Goal: Task Accomplishment & Management: Use online tool/utility

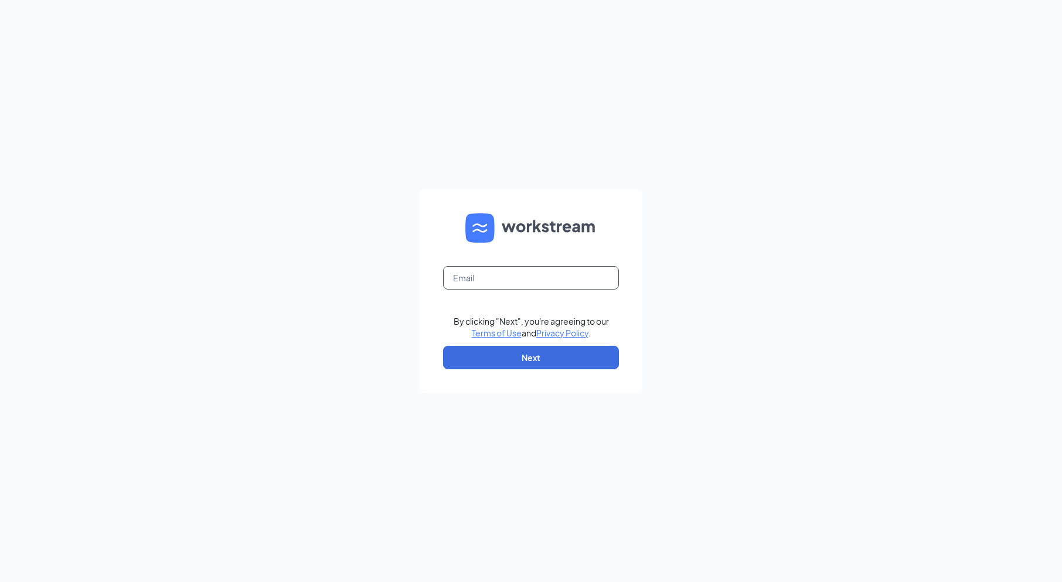
click at [484, 274] on input "text" at bounding box center [531, 277] width 176 height 23
type input "[EMAIL_ADDRESS][DOMAIN_NAME]"
click at [561, 366] on button "Next" at bounding box center [531, 357] width 176 height 23
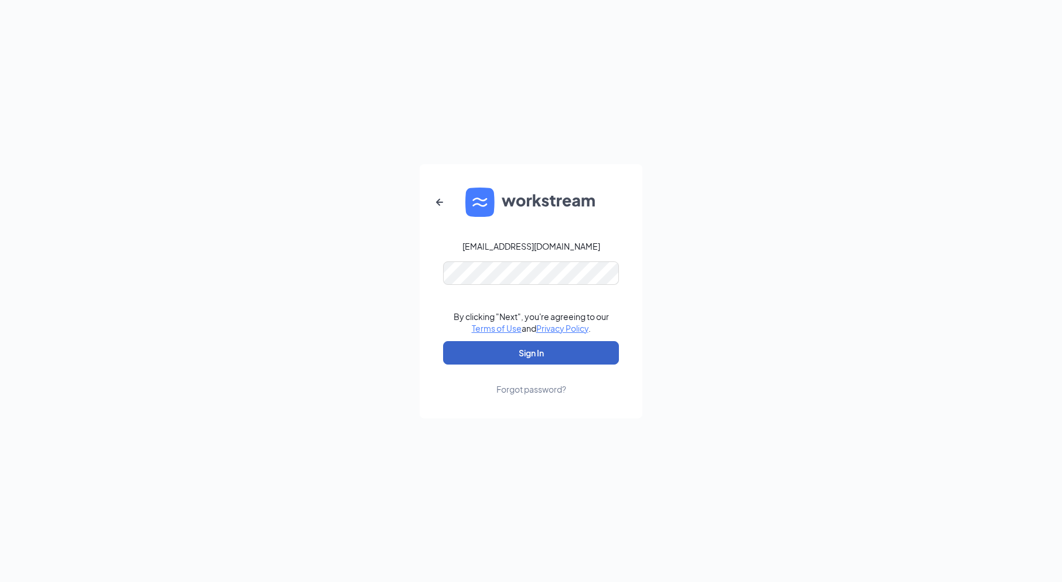
click at [534, 352] on button "Sign In" at bounding box center [531, 352] width 176 height 23
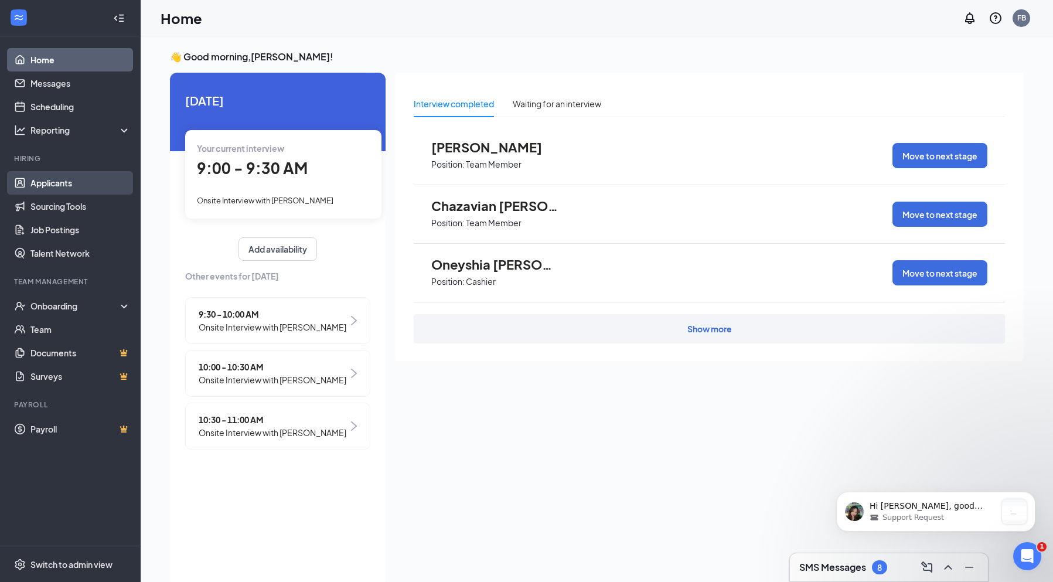
click at [53, 184] on link "Applicants" at bounding box center [80, 182] width 100 height 23
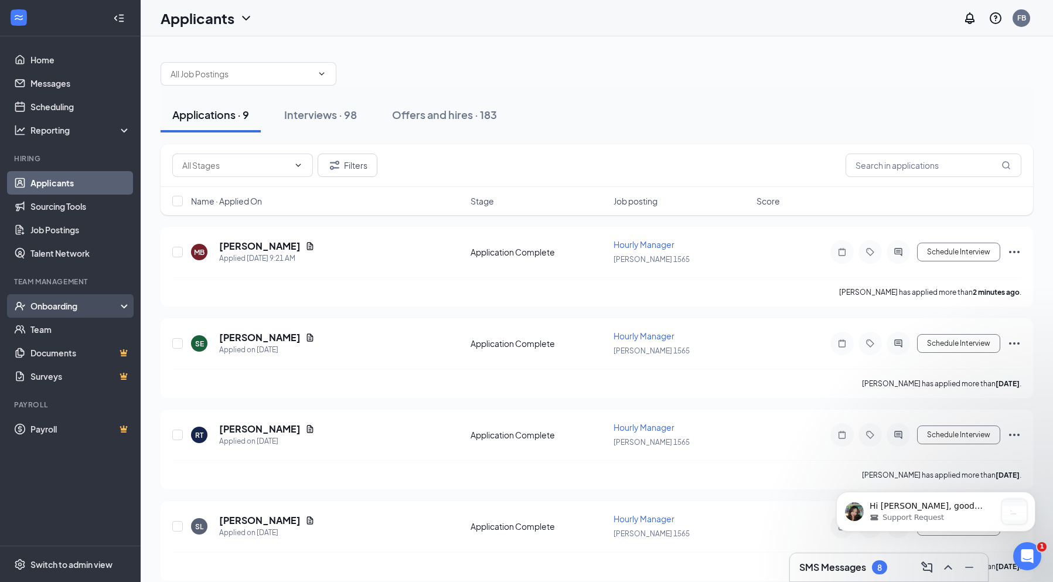
click at [46, 301] on div "Onboarding" at bounding box center [75, 306] width 90 height 12
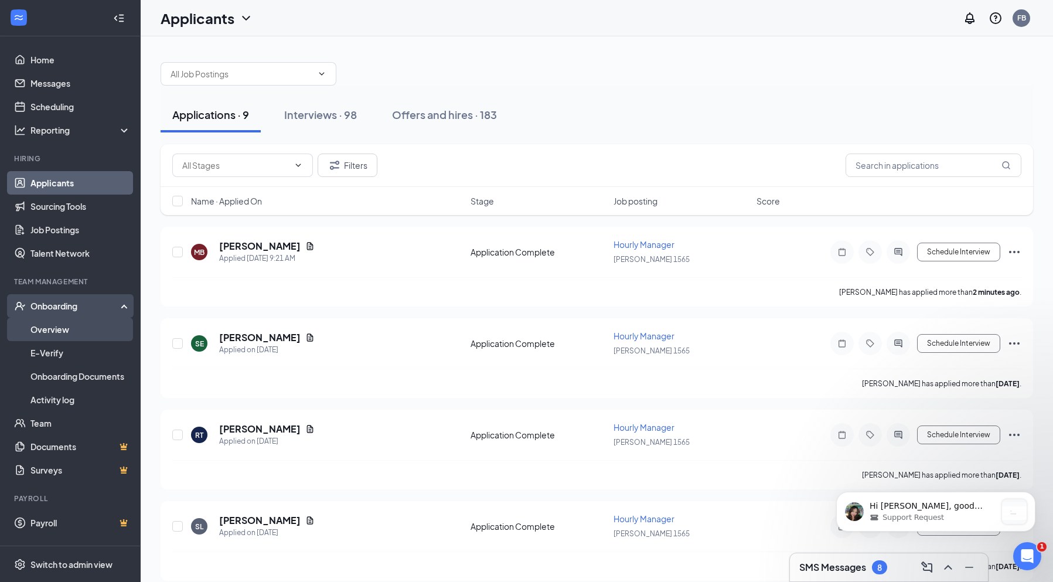
click at [53, 333] on link "Overview" at bounding box center [80, 329] width 100 height 23
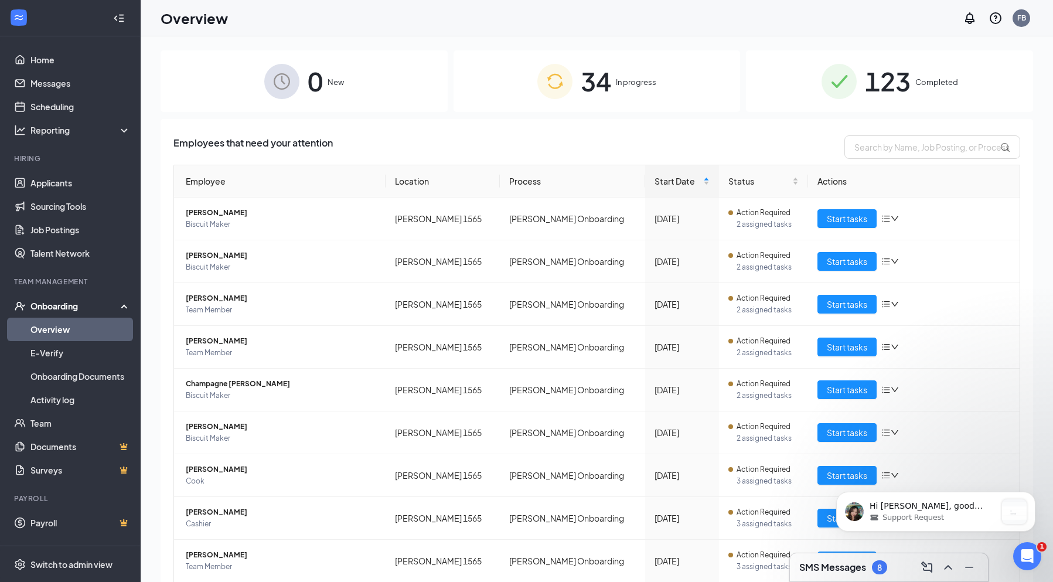
click at [67, 311] on div "Onboarding" at bounding box center [75, 306] width 90 height 12
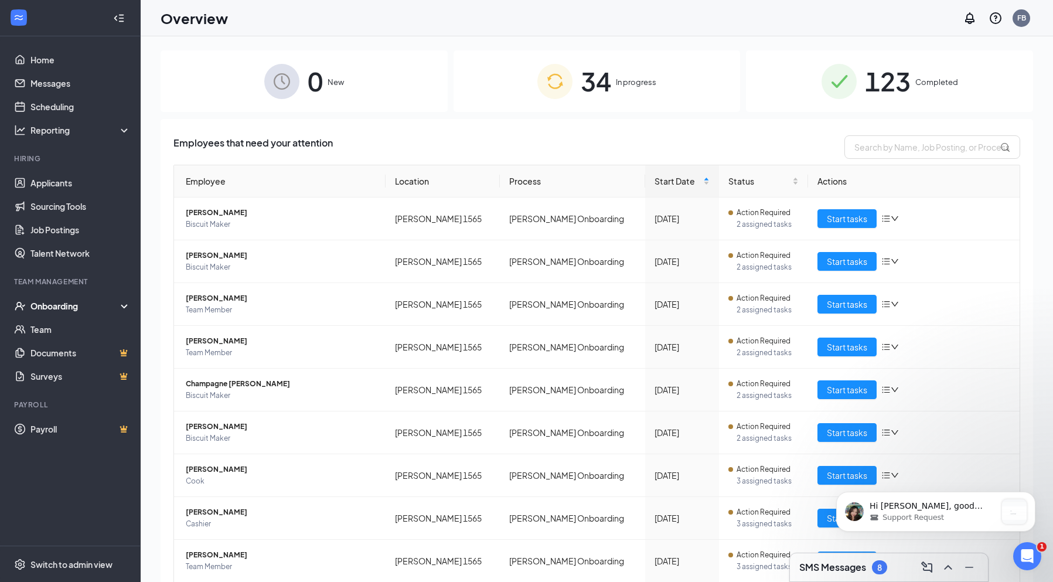
click at [75, 309] on div "Onboarding" at bounding box center [75, 306] width 90 height 12
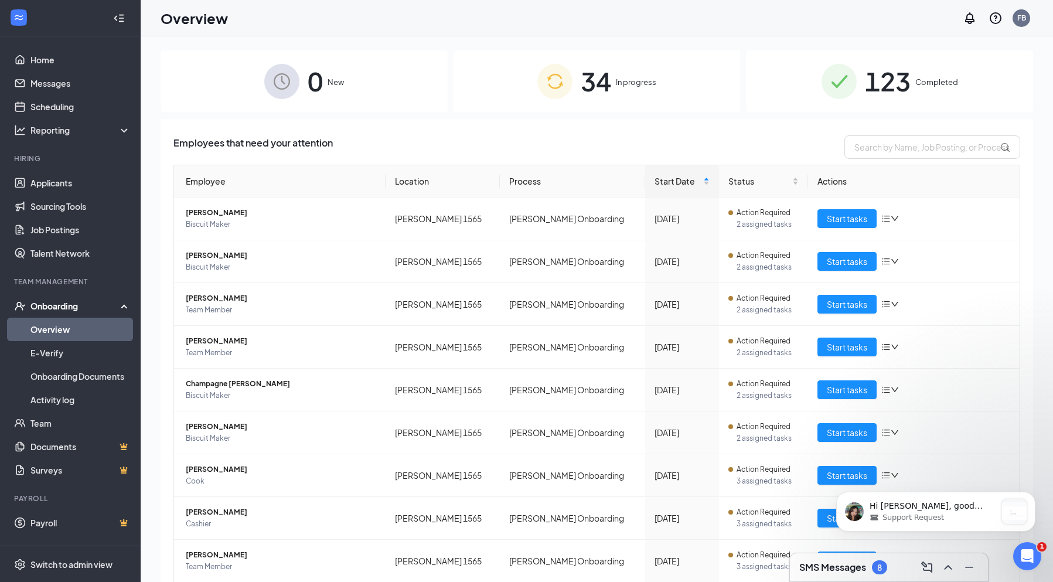
click at [116, 310] on div "Onboarding" at bounding box center [75, 306] width 90 height 12
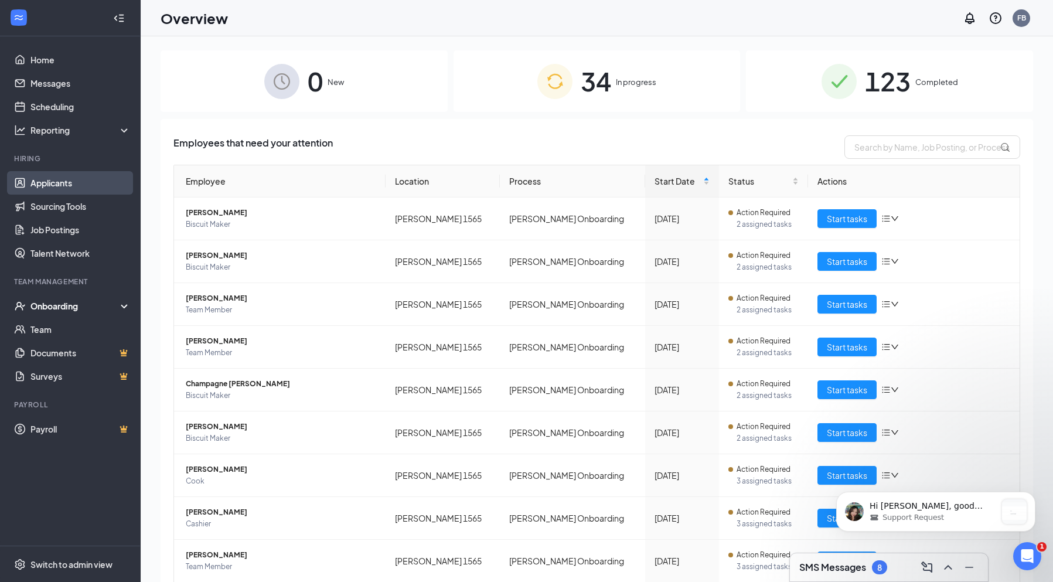
click at [44, 184] on link "Applicants" at bounding box center [80, 182] width 100 height 23
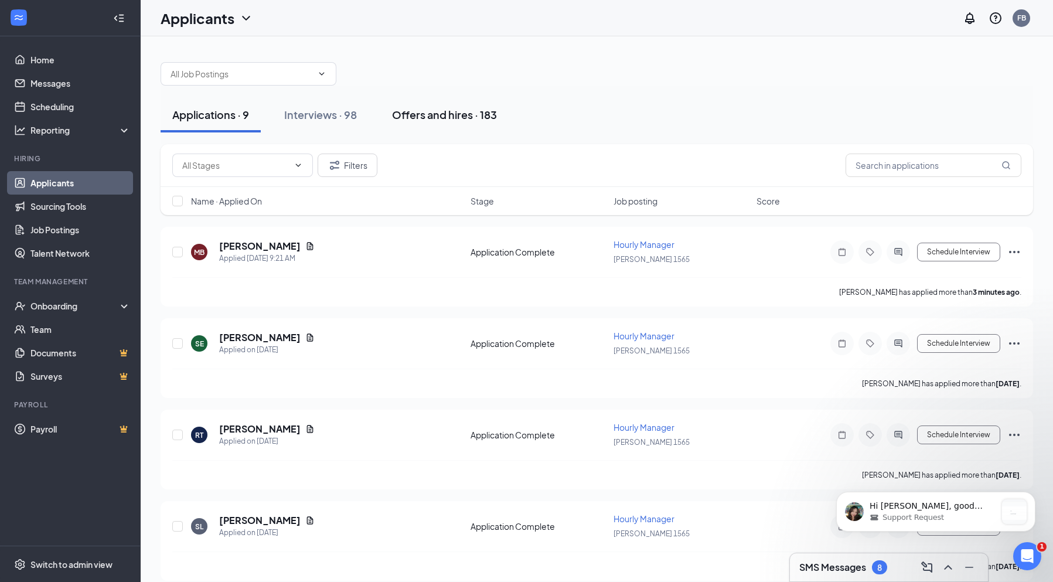
click at [401, 117] on div "Offers and hires · 183" at bounding box center [444, 114] width 105 height 15
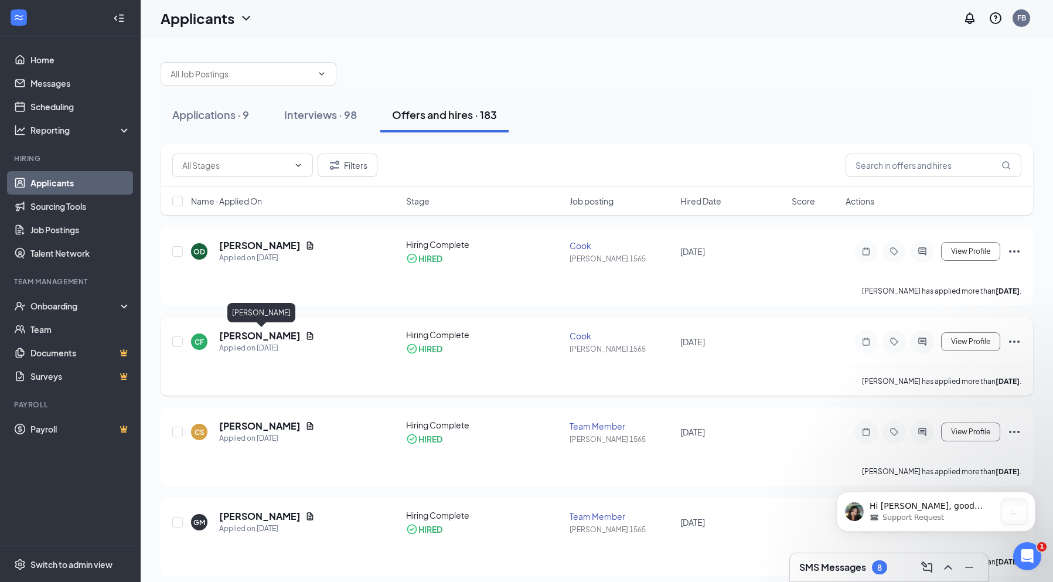
click at [274, 335] on h5 "[PERSON_NAME]" at bounding box center [259, 335] width 81 height 13
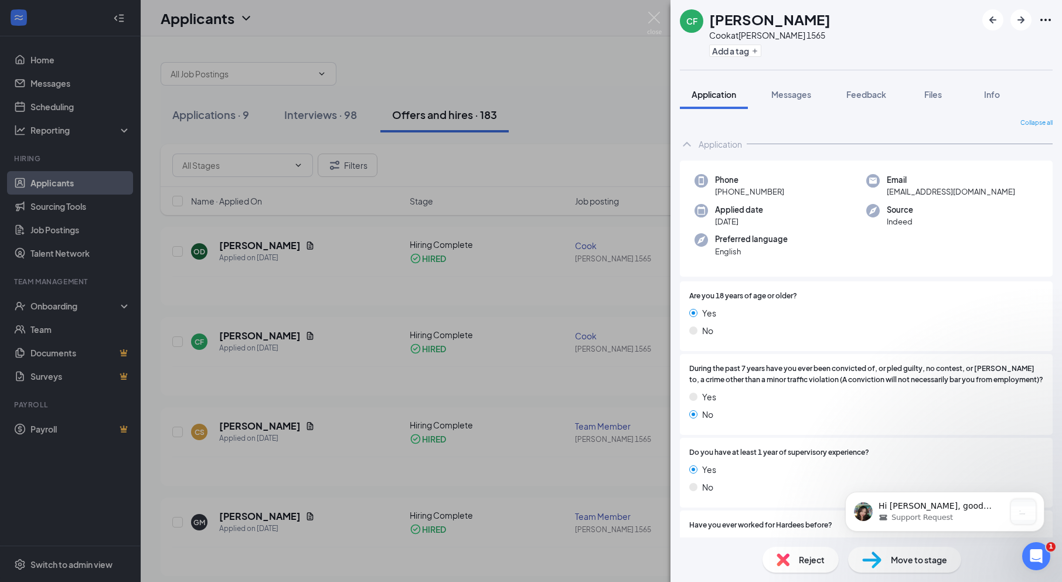
click at [270, 333] on div "CF [PERSON_NAME] [PERSON_NAME] at [PERSON_NAME] 1565 Add a tag Application Mess…" at bounding box center [531, 291] width 1062 height 582
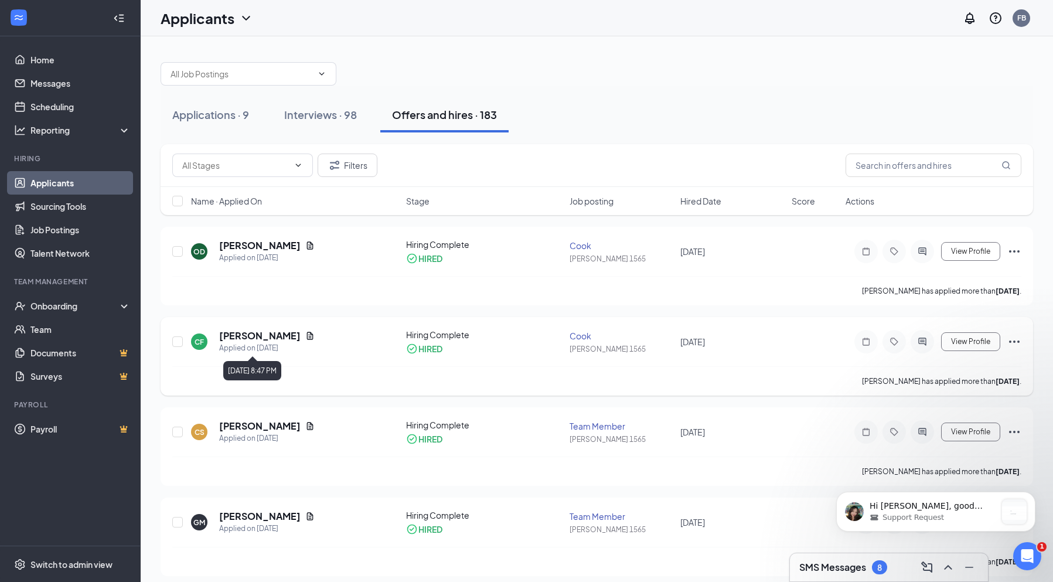
click at [237, 346] on div "Applied on [DATE]" at bounding box center [266, 348] width 95 height 12
click at [203, 346] on div "CF" at bounding box center [198, 342] width 9 height 10
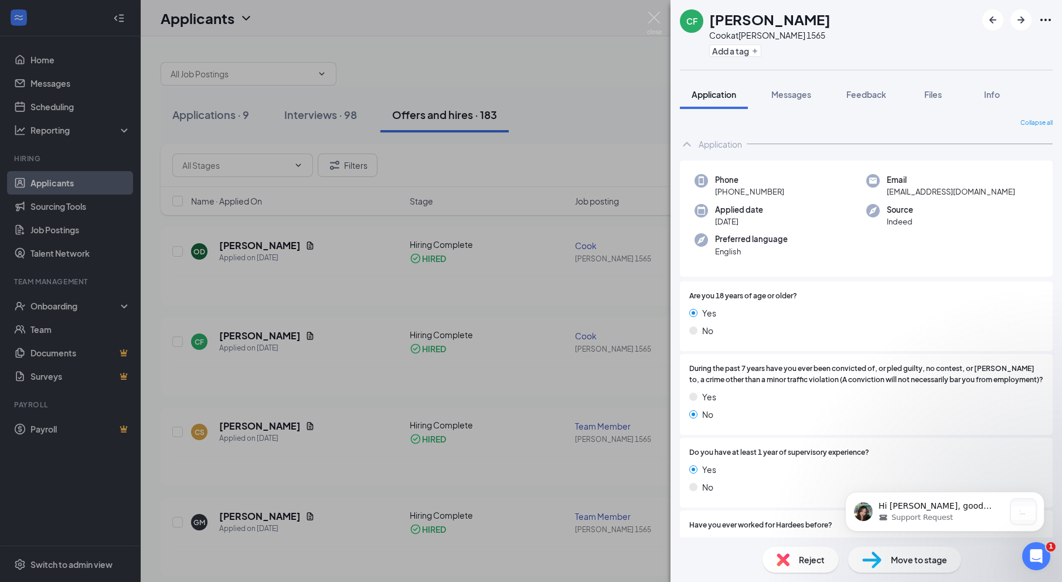
click at [340, 374] on div "CF [PERSON_NAME] [PERSON_NAME] at [PERSON_NAME] 1565 Add a tag Application Mess…" at bounding box center [531, 291] width 1062 height 582
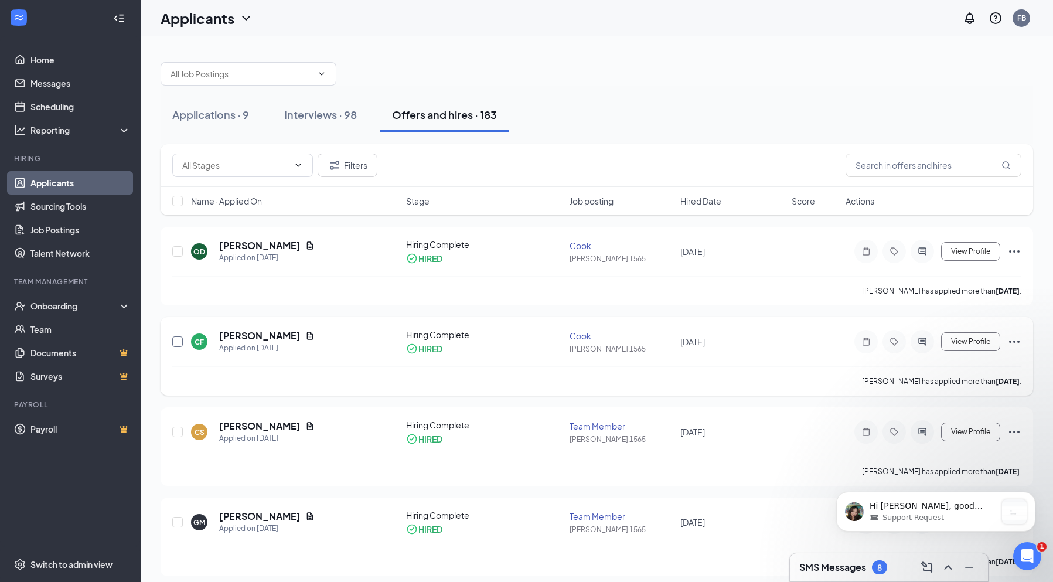
click at [180, 336] on input "checkbox" at bounding box center [177, 341] width 11 height 11
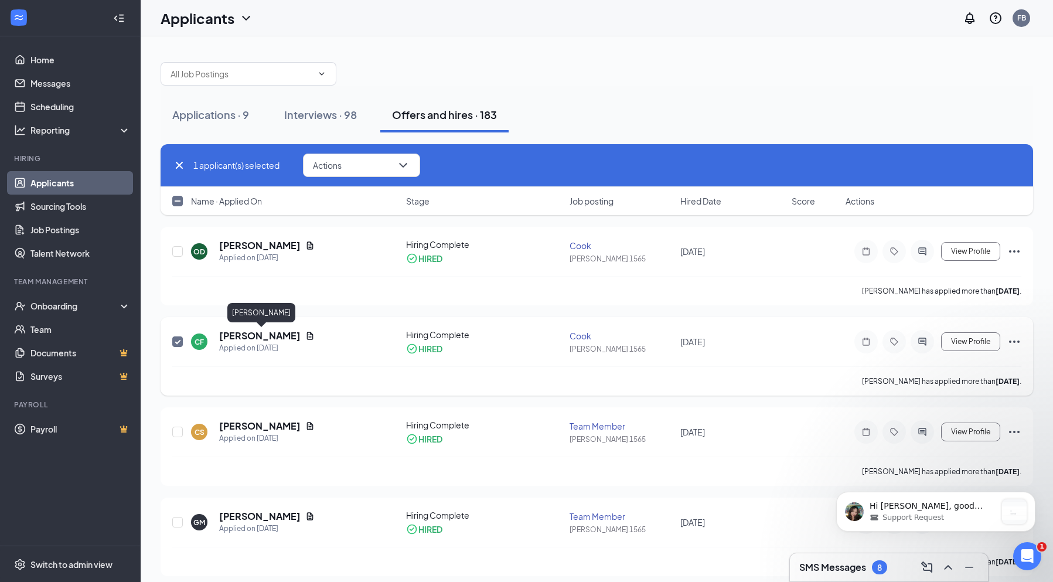
click at [243, 333] on h5 "[PERSON_NAME]" at bounding box center [259, 335] width 81 height 13
checkbox input "false"
click at [243, 333] on div "CF [PERSON_NAME] [PERSON_NAME] at [PERSON_NAME] 1565 Add a tag Application Mess…" at bounding box center [526, 291] width 1053 height 582
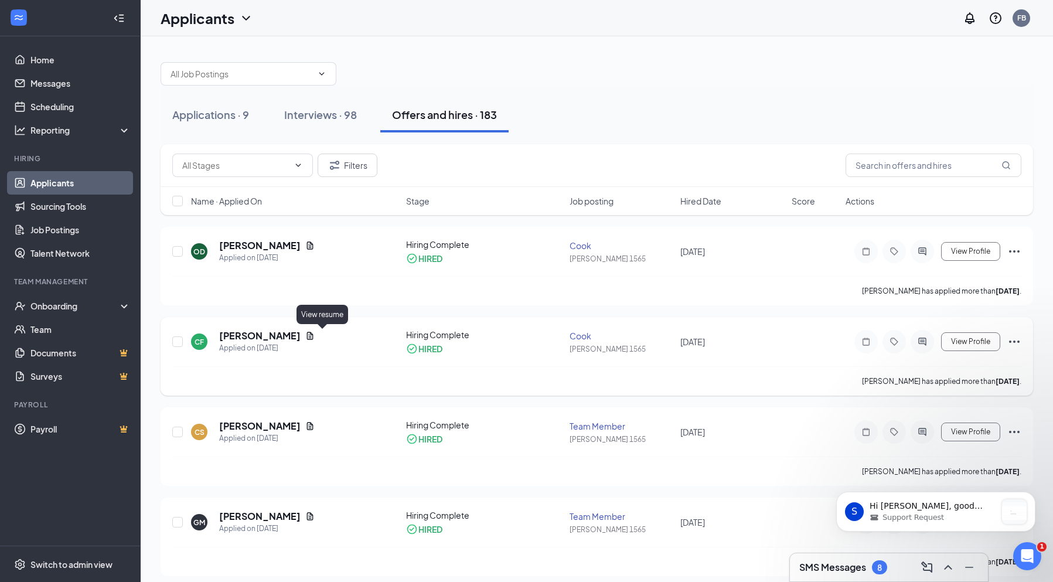
click at [315, 337] on icon "Document" at bounding box center [309, 335] width 9 height 9
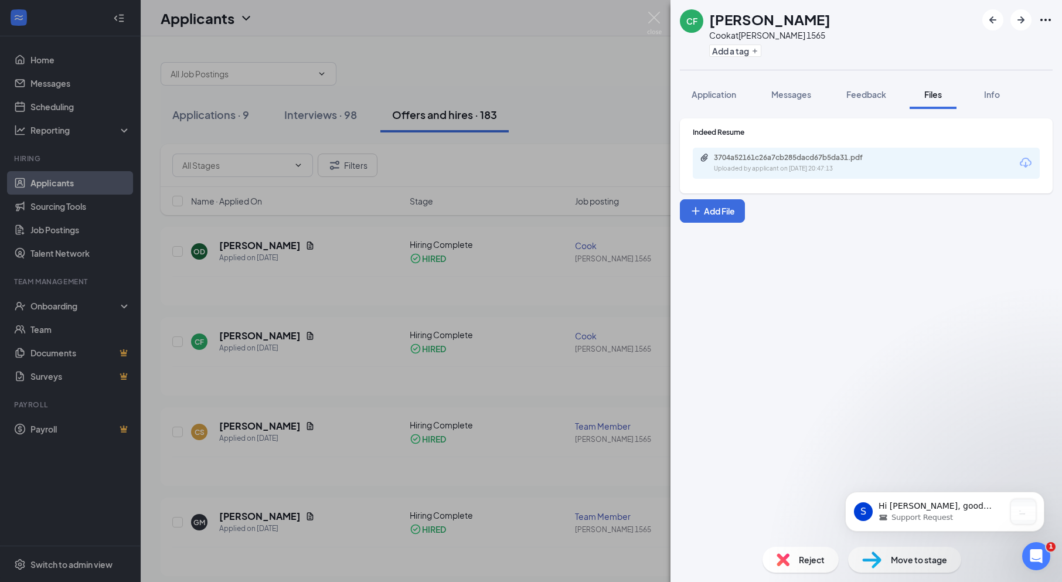
click at [294, 330] on div "CF [PERSON_NAME] [PERSON_NAME] at [PERSON_NAME] 1565 Add a tag Application Mess…" at bounding box center [531, 291] width 1062 height 582
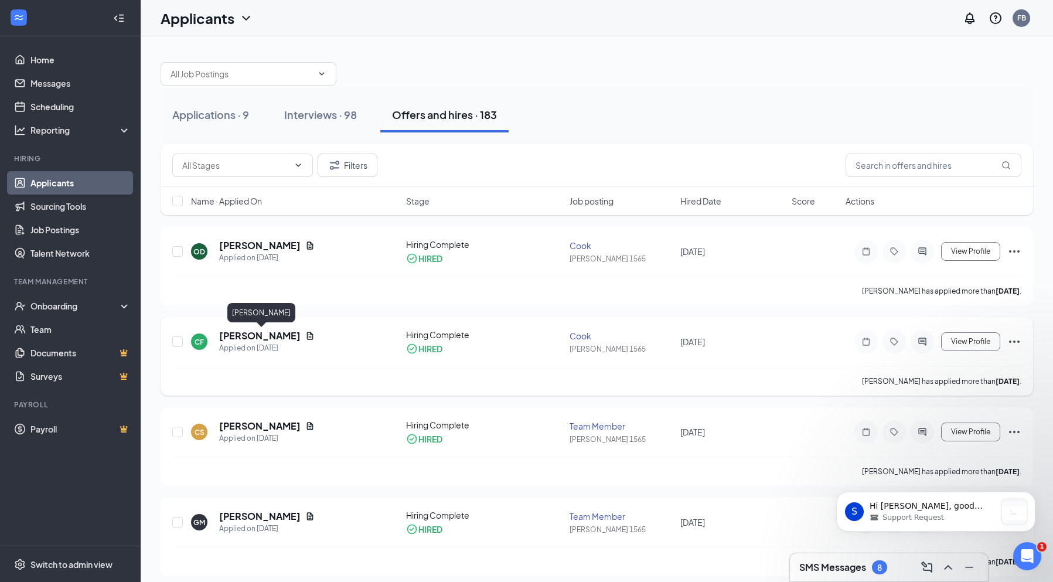
click at [294, 332] on h5 "[PERSON_NAME]" at bounding box center [259, 335] width 81 height 13
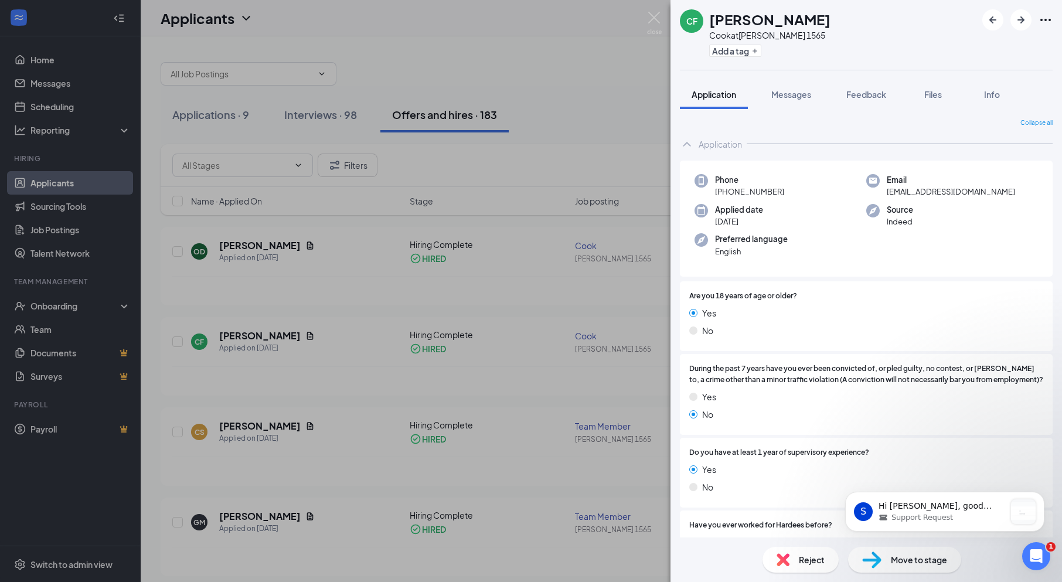
click at [194, 308] on div "CF [PERSON_NAME] [PERSON_NAME] at [PERSON_NAME] 1565 Add a tag Application Mess…" at bounding box center [531, 291] width 1062 height 582
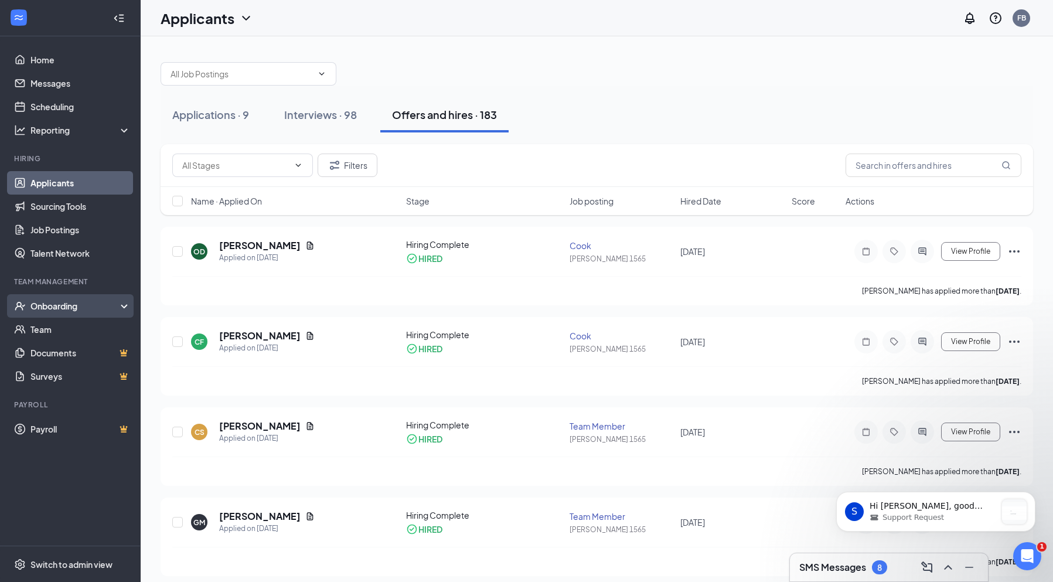
click at [40, 304] on div "Onboarding" at bounding box center [75, 306] width 90 height 12
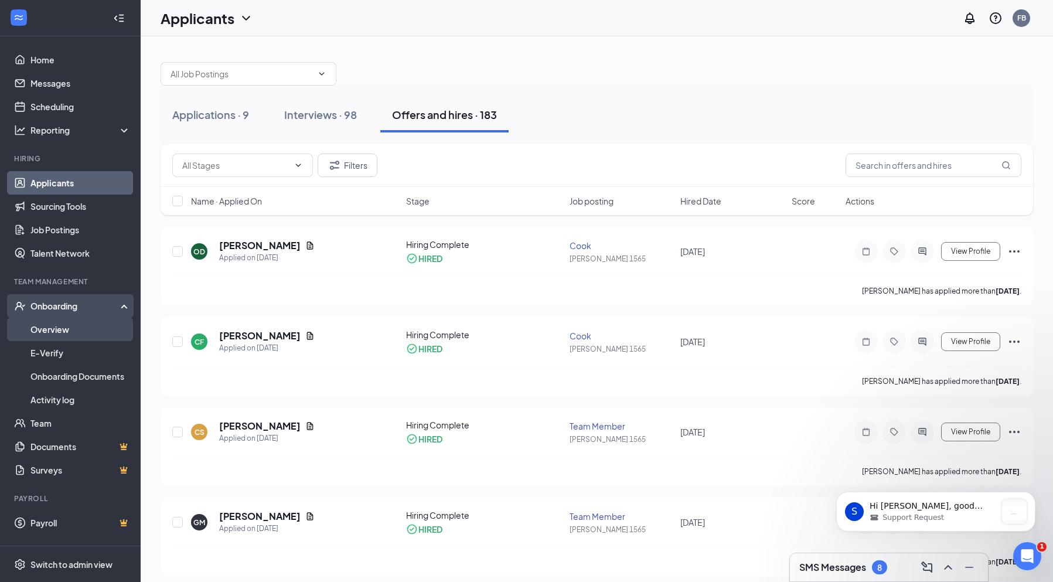
click at [46, 332] on link "Overview" at bounding box center [80, 329] width 100 height 23
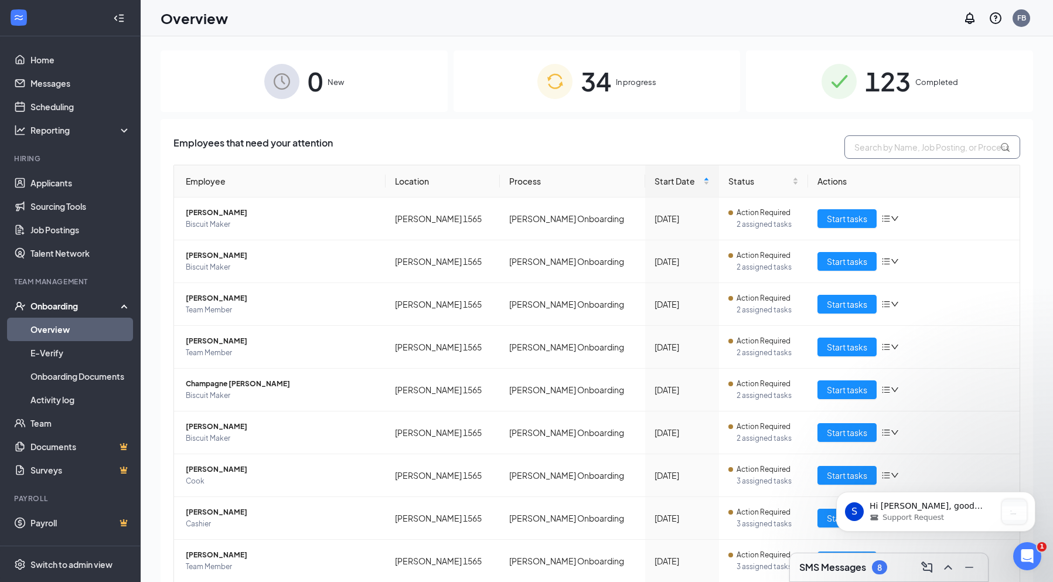
click at [865, 149] on input "text" at bounding box center [932, 146] width 176 height 23
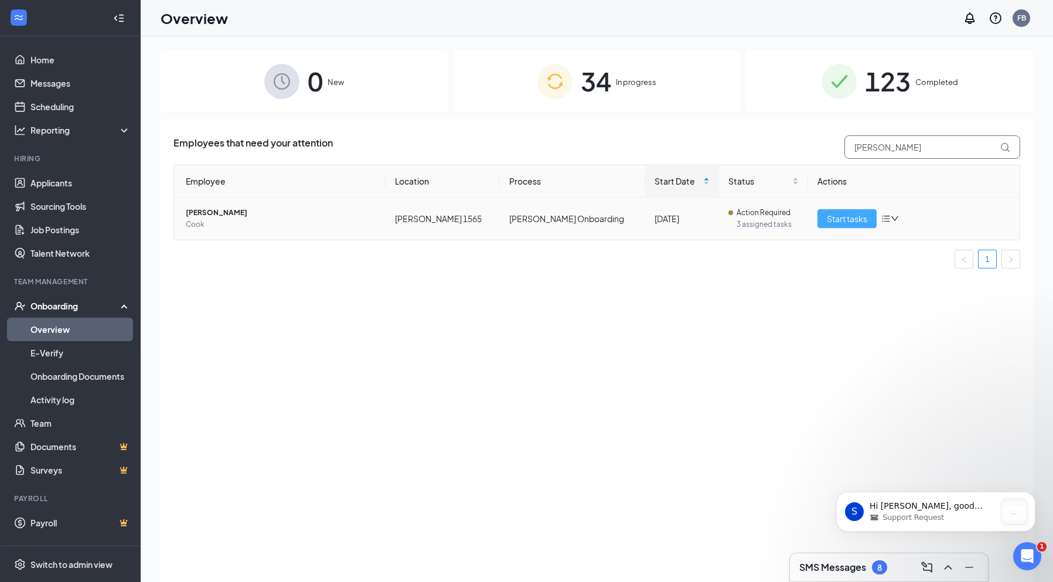
type input "[PERSON_NAME]"
click at [854, 215] on span "Start tasks" at bounding box center [847, 218] width 40 height 13
